Goal: Submit feedback/report problem

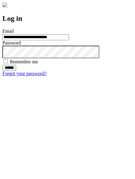
type input "**********"
click at [16, 71] on input "******" at bounding box center [9, 68] width 14 height 6
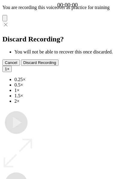
type input "**********"
